Goal: Check status

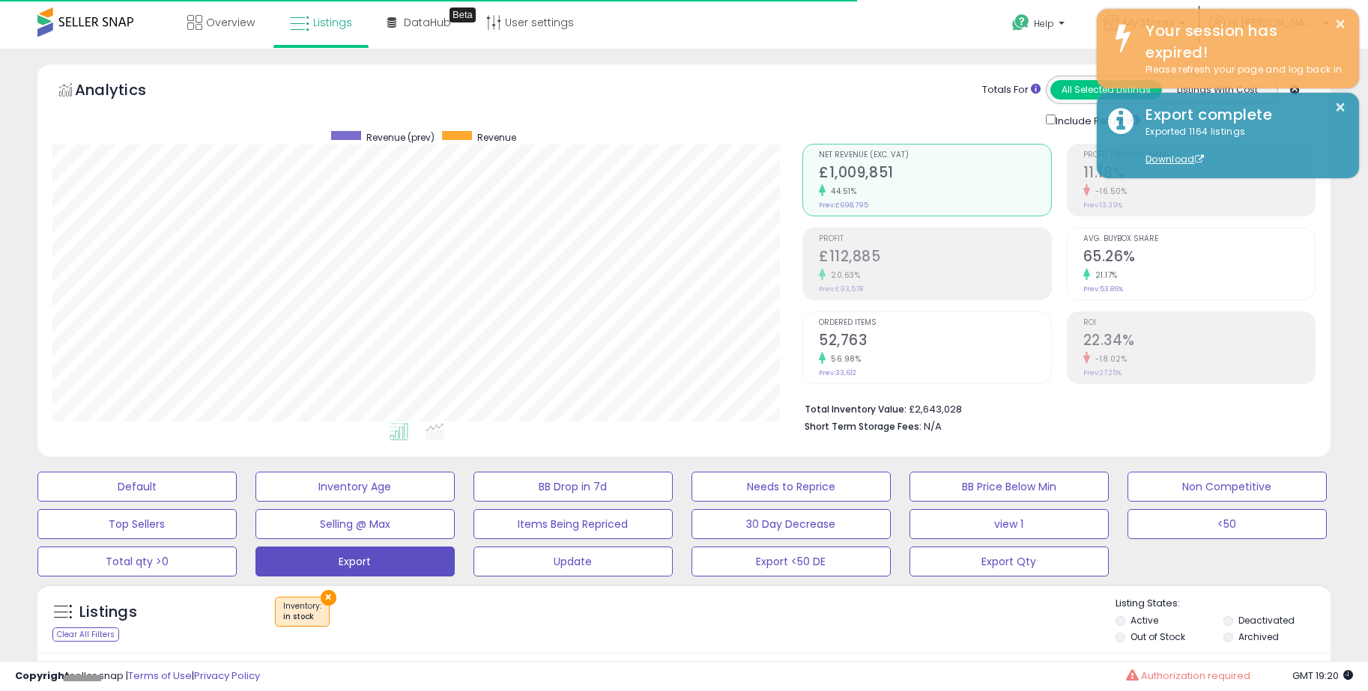
scroll to position [307, 750]
